Goal: Task Accomplishment & Management: Complete application form

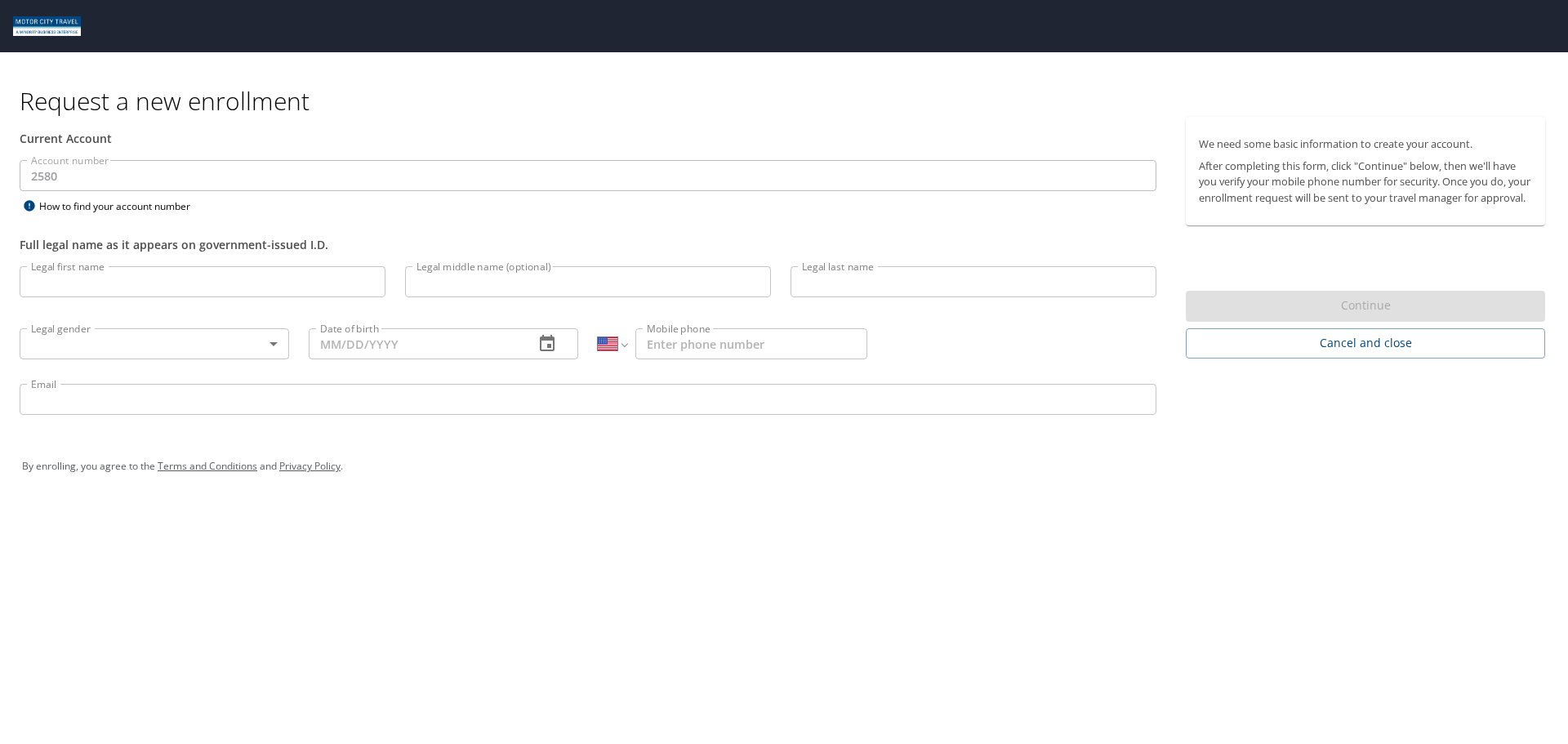
select select "US"
click at [249, 274] on input "Legal first name" at bounding box center [203, 282] width 366 height 31
type input "[PERSON_NAME]"
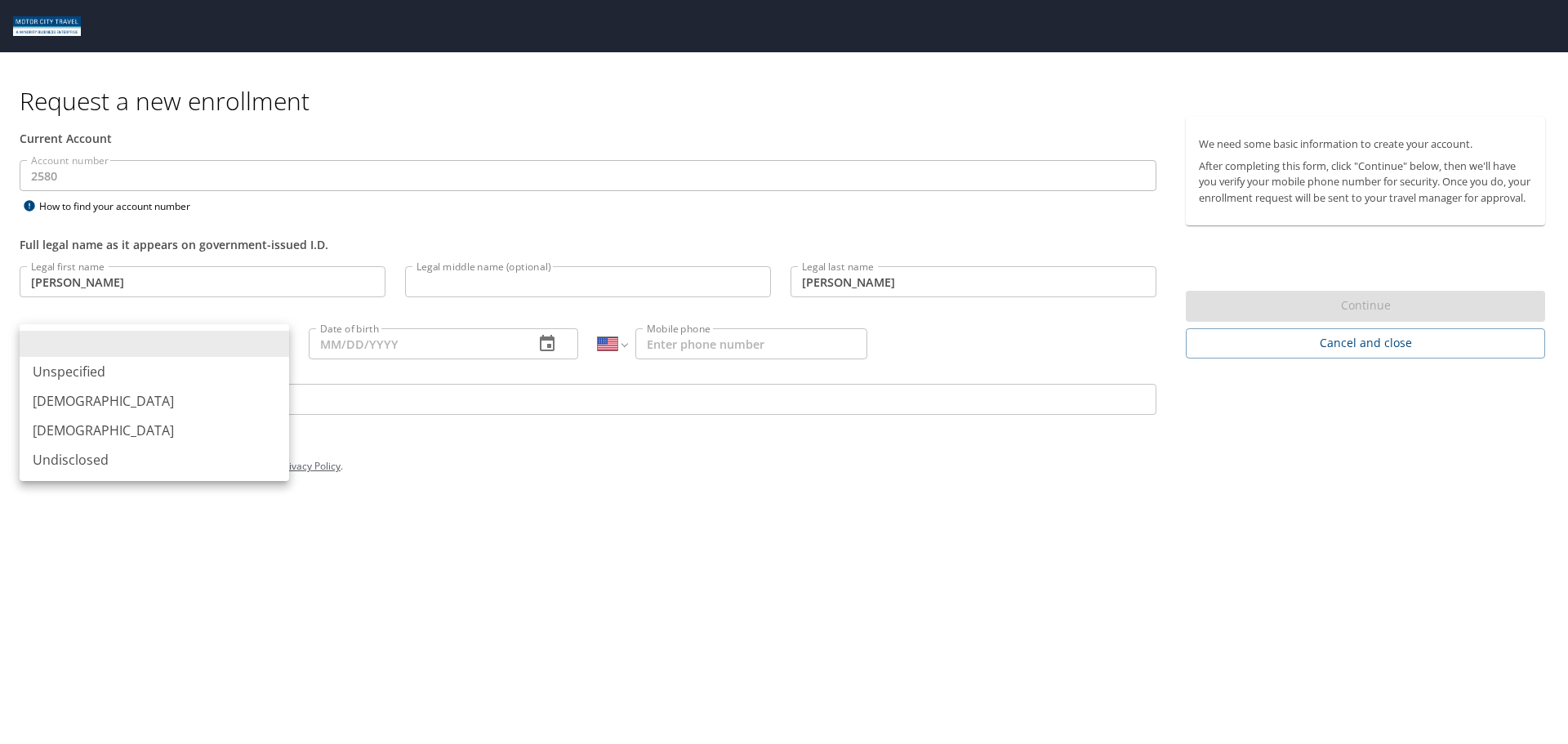
drag, startPoint x: 285, startPoint y: 333, endPoint x: 257, endPoint y: 340, distance: 28.9
click at [283, 332] on body "Request a new enrollment Current Account Account number 2580 Account number How…" at bounding box center [784, 372] width 1568 height 744
click at [253, 341] on li at bounding box center [155, 344] width 270 height 26
click at [247, 338] on body "Request a new enrollment Current Account Account number 2580 Account number How…" at bounding box center [784, 372] width 1568 height 744
click at [187, 403] on li "[DEMOGRAPHIC_DATA]" at bounding box center [155, 401] width 270 height 29
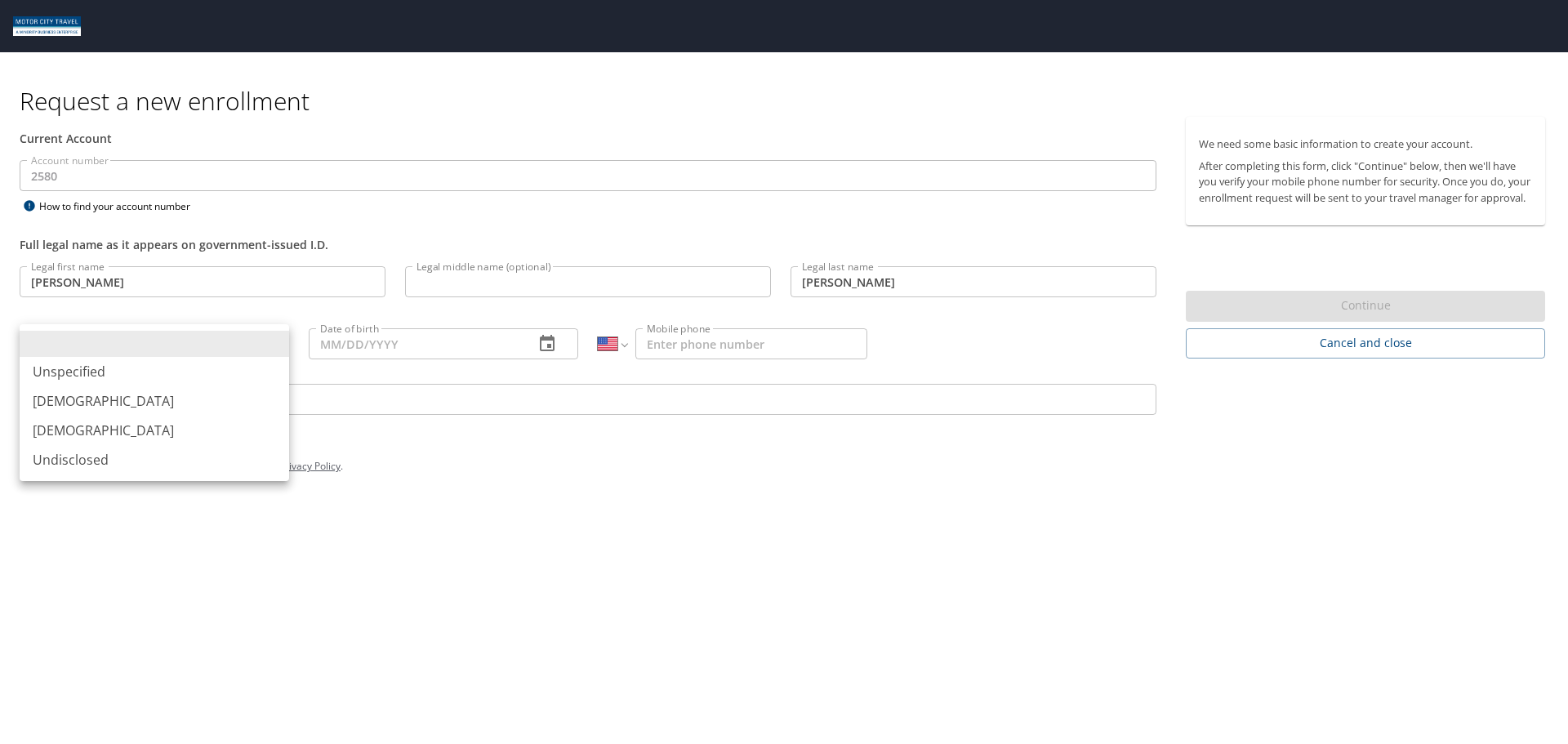
type input "[DEMOGRAPHIC_DATA]"
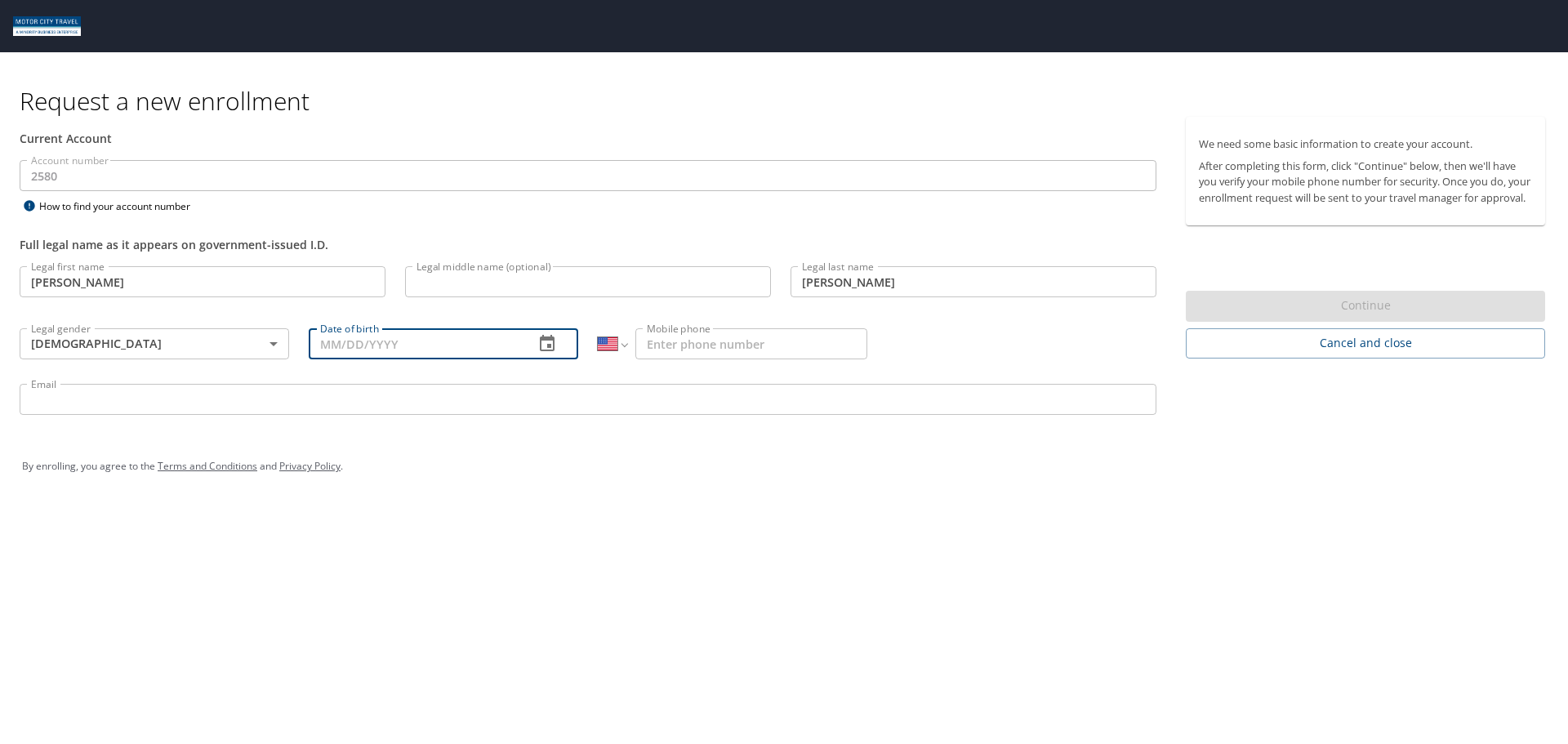
click at [413, 341] on input "Date of birth" at bounding box center [414, 344] width 212 height 31
type input "[DATE]"
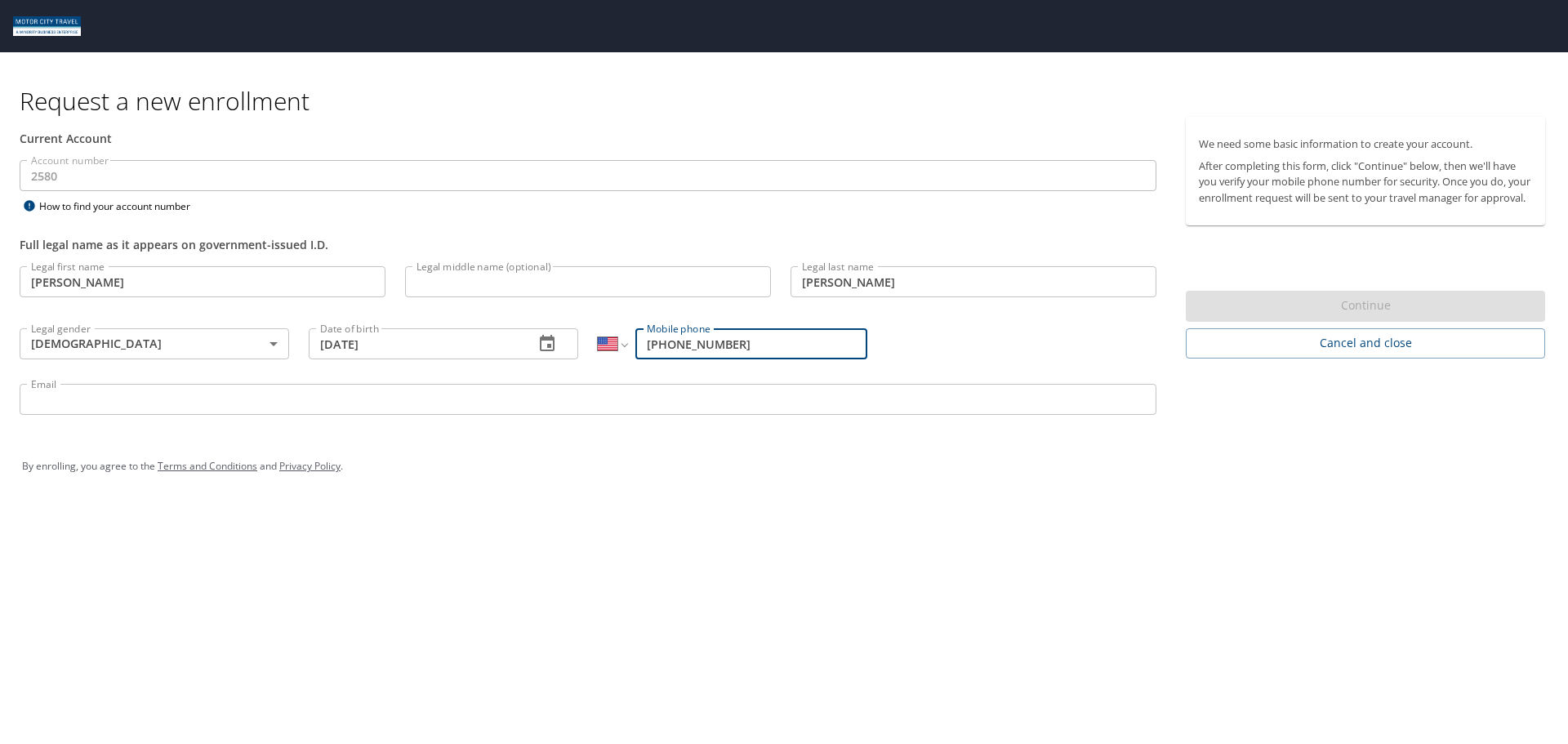
type input "[PHONE_NUMBER]"
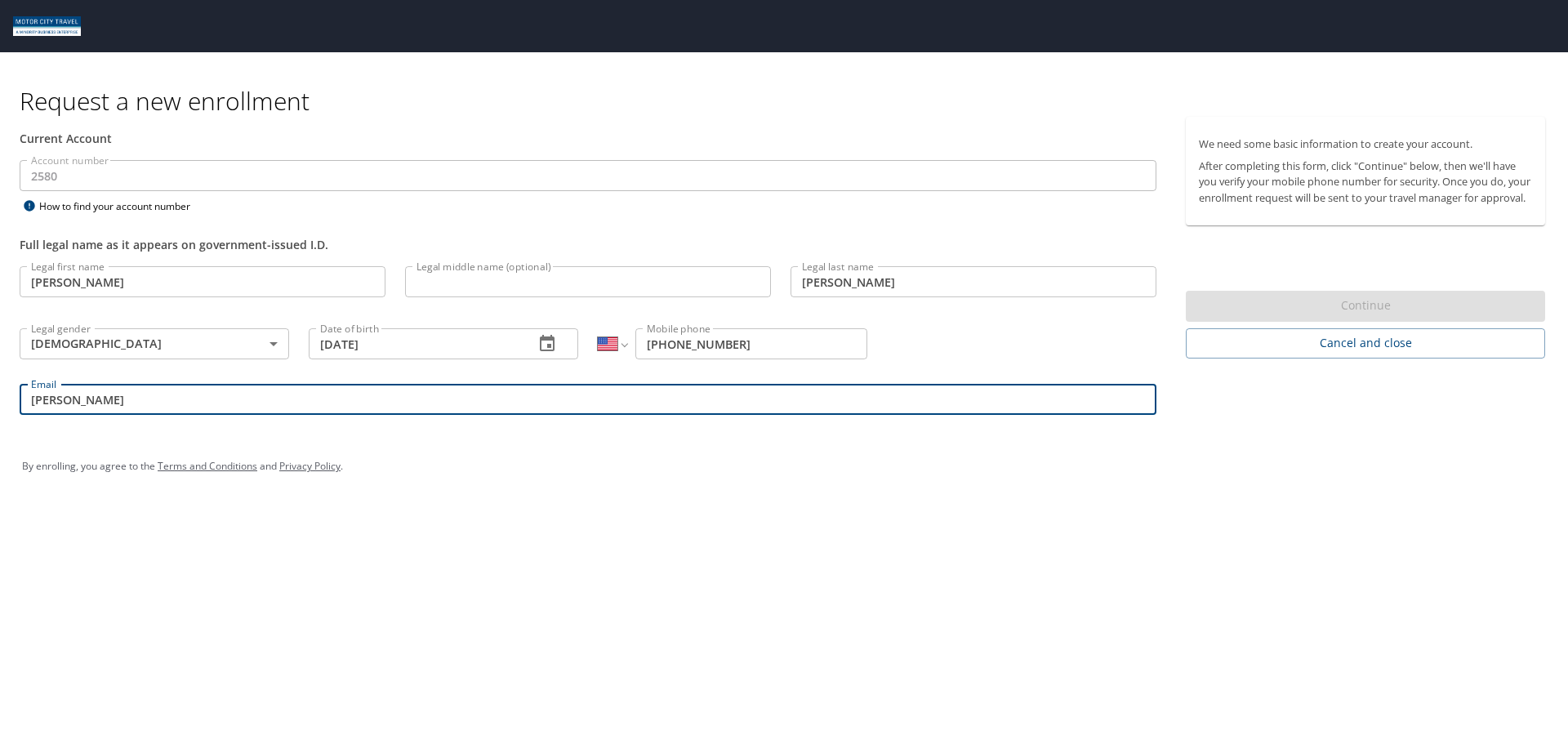
type input "[PERSON_NAME][EMAIL_ADDRESS][DOMAIN_NAME]"
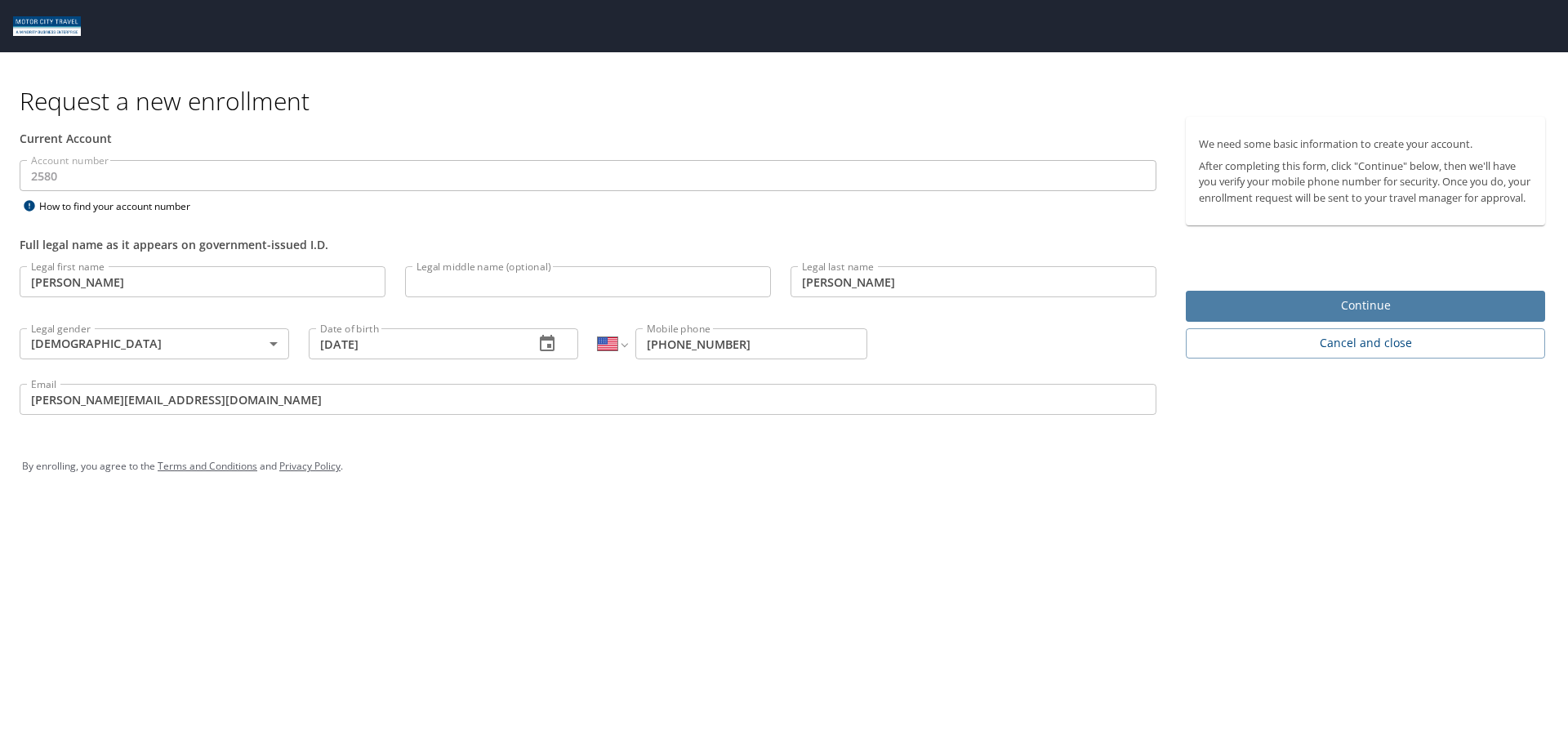
click at [1242, 316] on span "Continue" at bounding box center [1365, 306] width 333 height 21
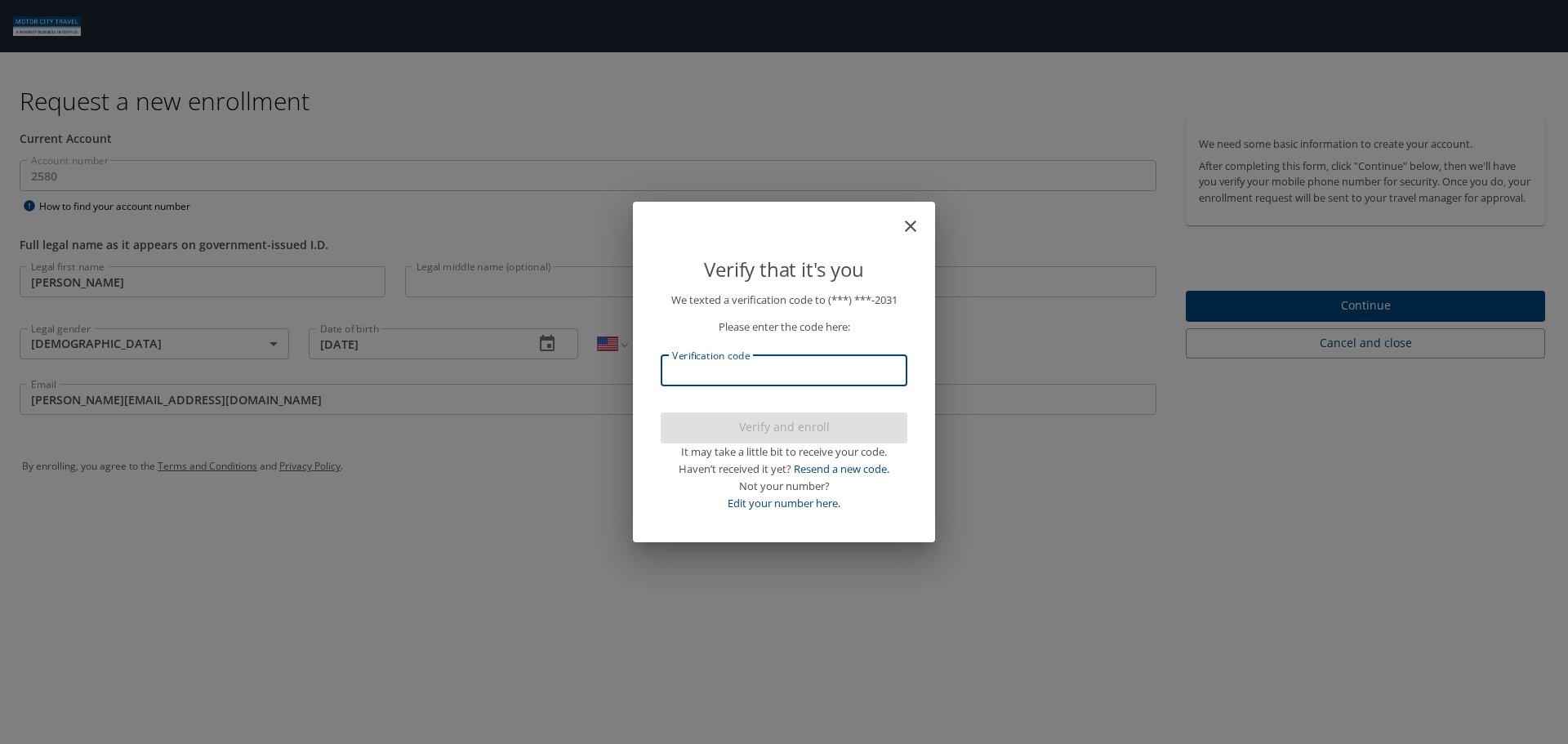
click at [717, 360] on input "Verification code" at bounding box center [784, 370] width 247 height 31
type input "602684"
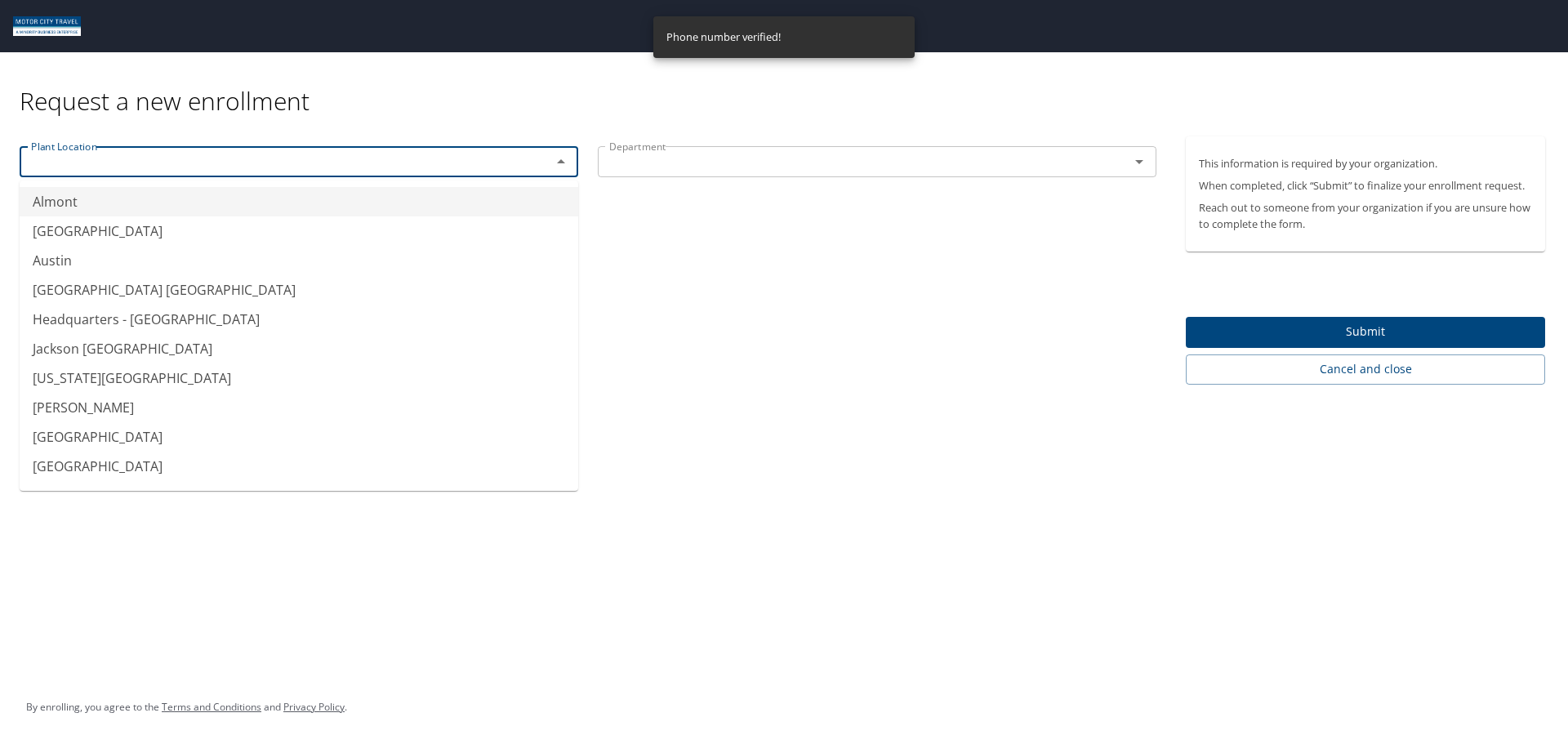
click at [497, 154] on input "text" at bounding box center [275, 162] width 501 height 21
click at [381, 223] on li "[GEOGRAPHIC_DATA]" at bounding box center [299, 231] width 558 height 29
type input "[GEOGRAPHIC_DATA]"
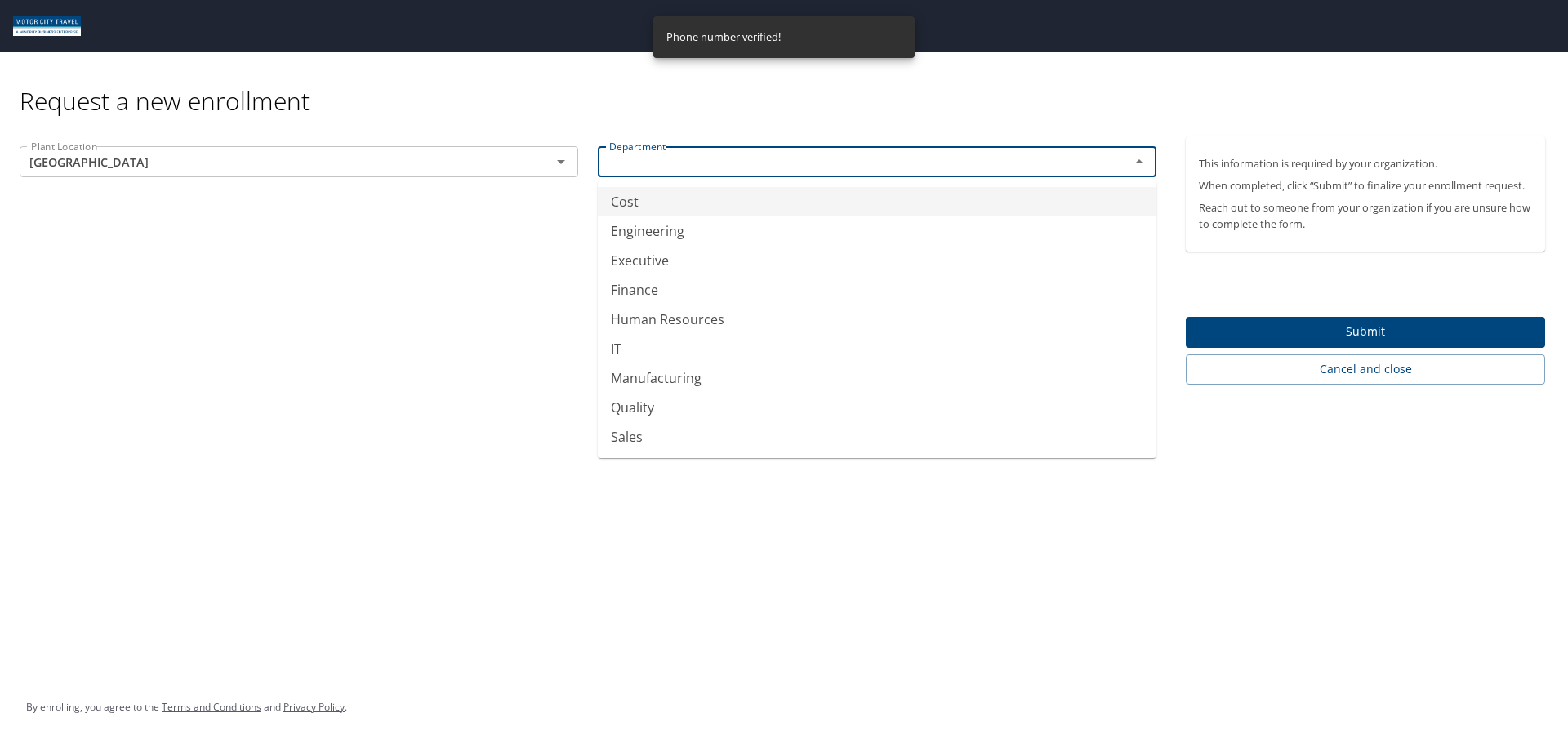
click at [662, 167] on input "text" at bounding box center [852, 162] width 501 height 21
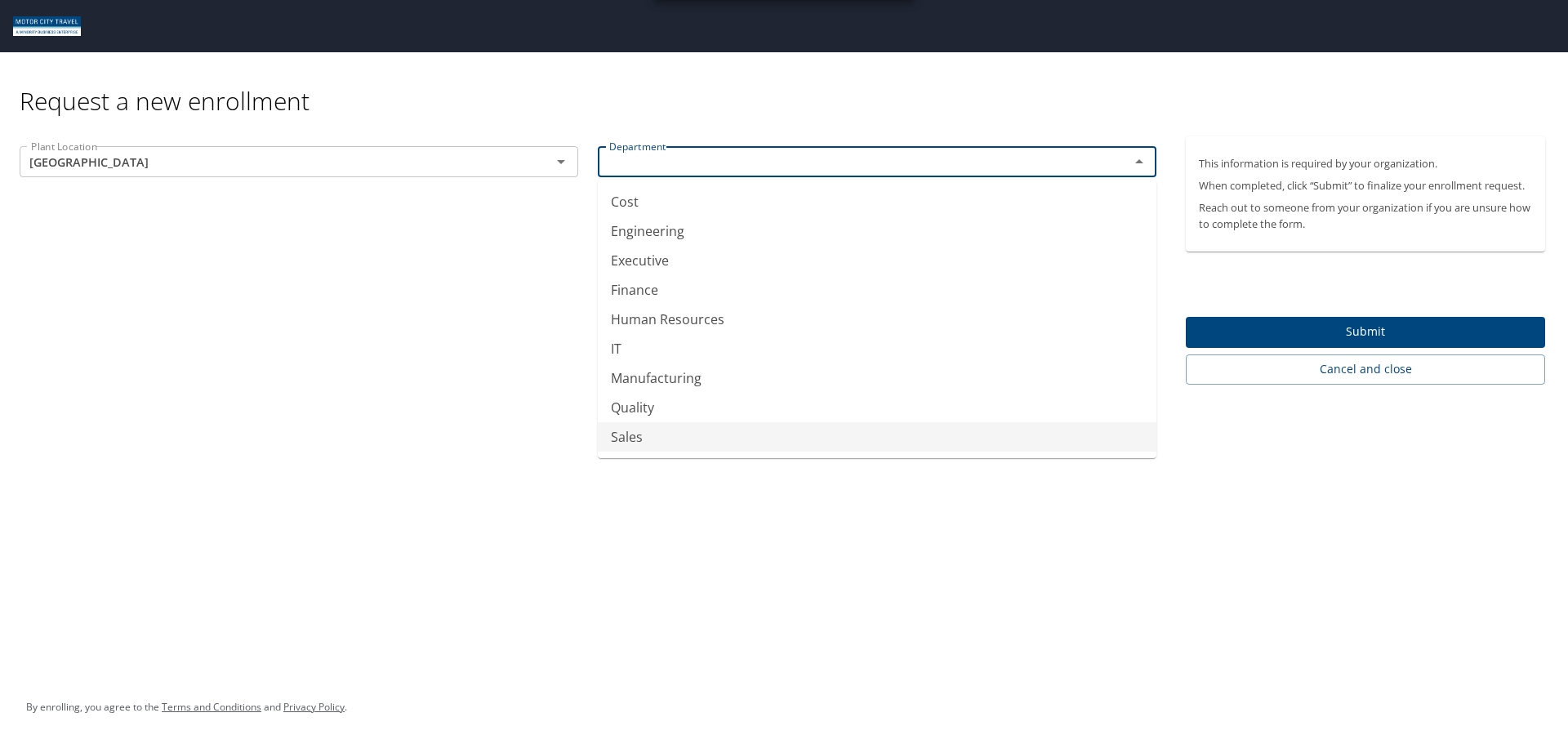
click at [644, 428] on li "Sales" at bounding box center [877, 436] width 558 height 29
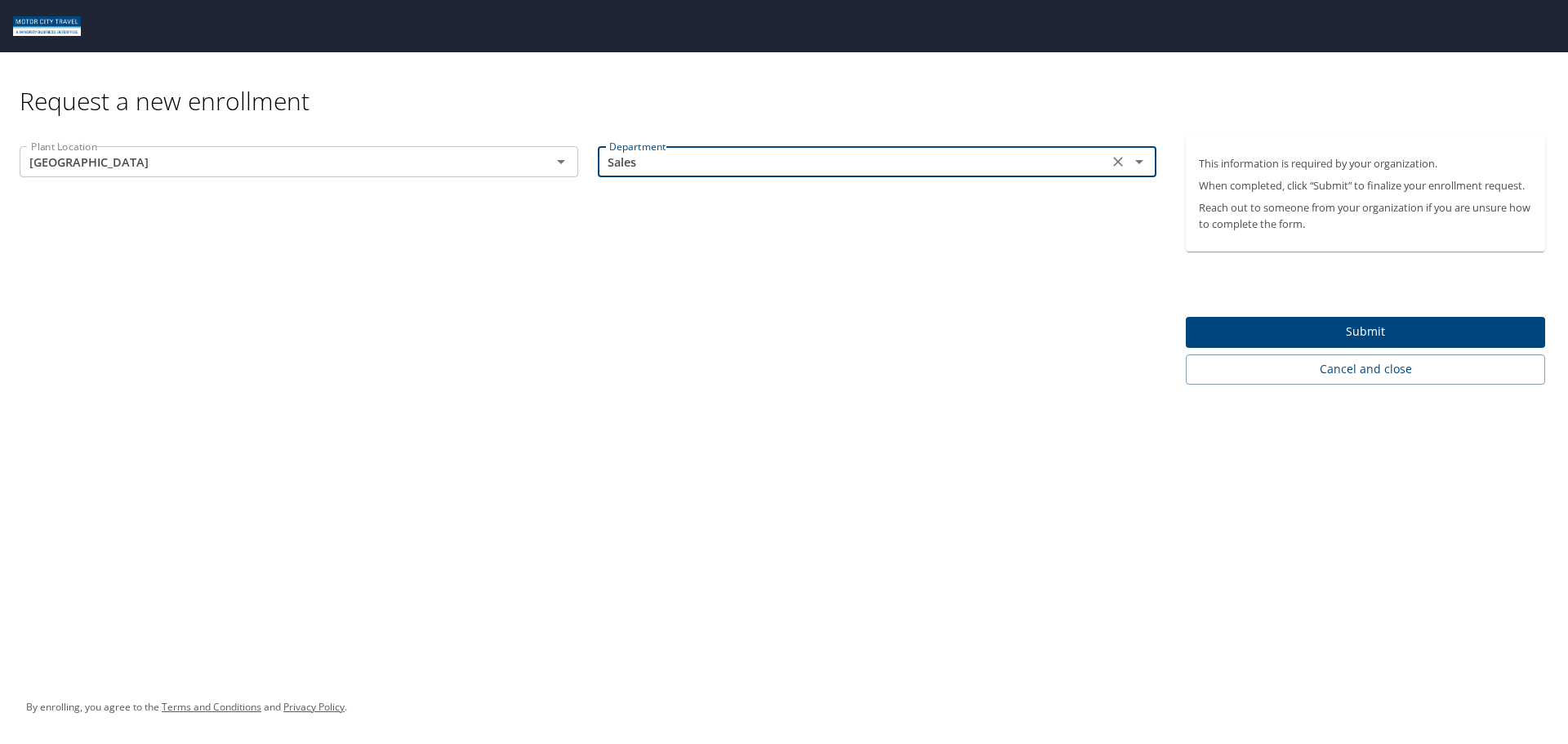
click at [684, 170] on input "Sales" at bounding box center [852, 162] width 501 height 21
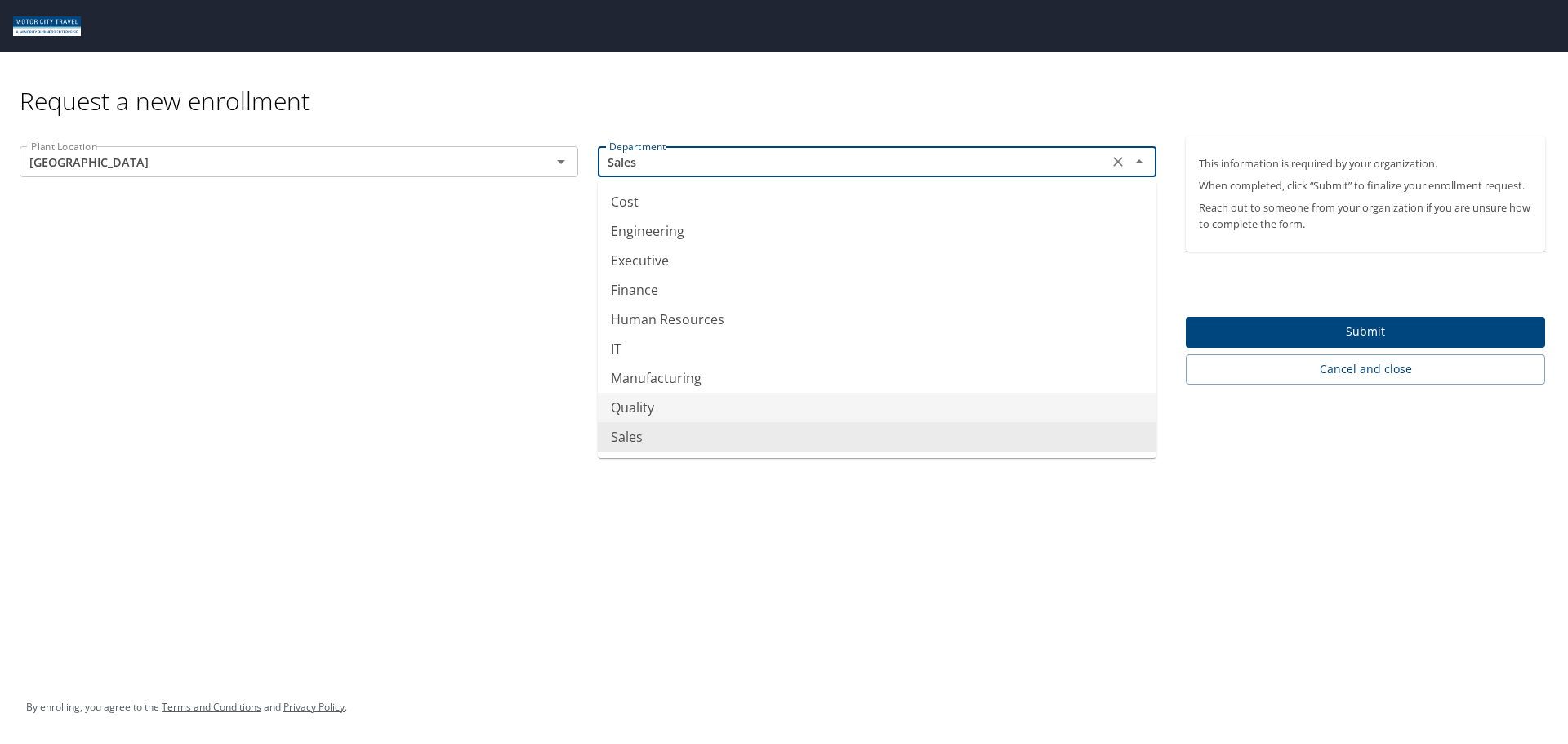
click at [669, 418] on li "Quality" at bounding box center [877, 407] width 558 height 29
type input "Quality"
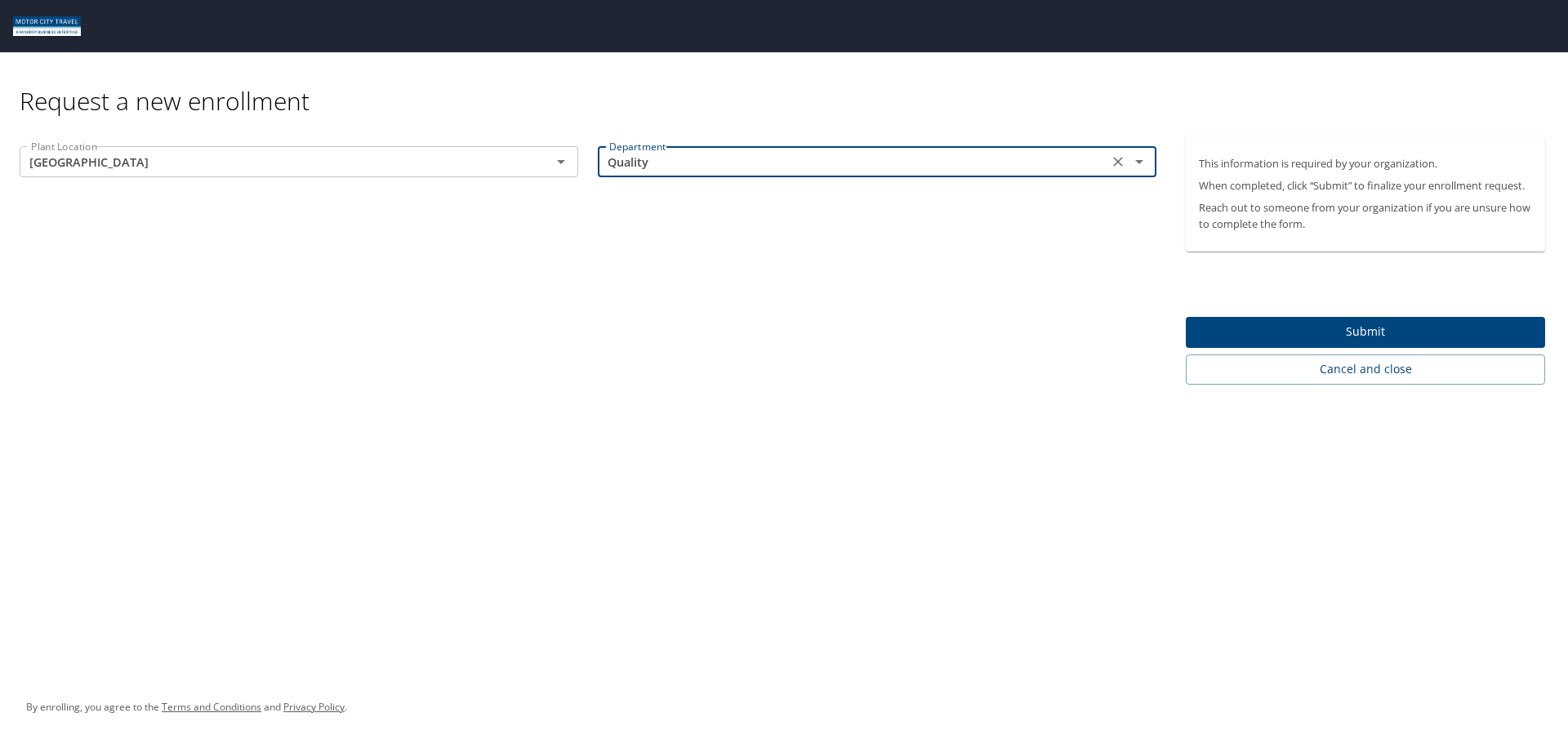
click at [1223, 327] on span "Submit" at bounding box center [1365, 332] width 333 height 21
